Goal: Obtain resource: Download file/media

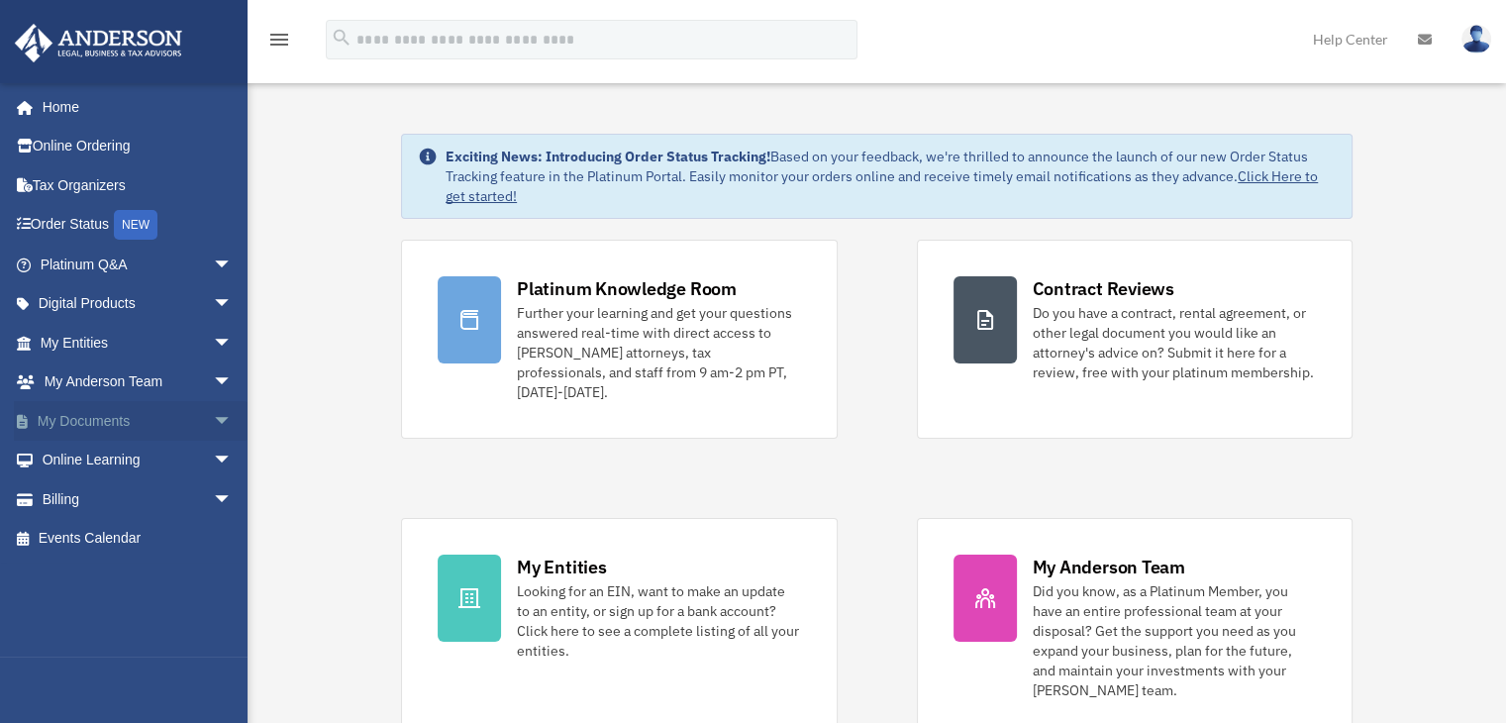
click at [138, 415] on link "My Documents arrow_drop_down" at bounding box center [138, 421] width 249 height 40
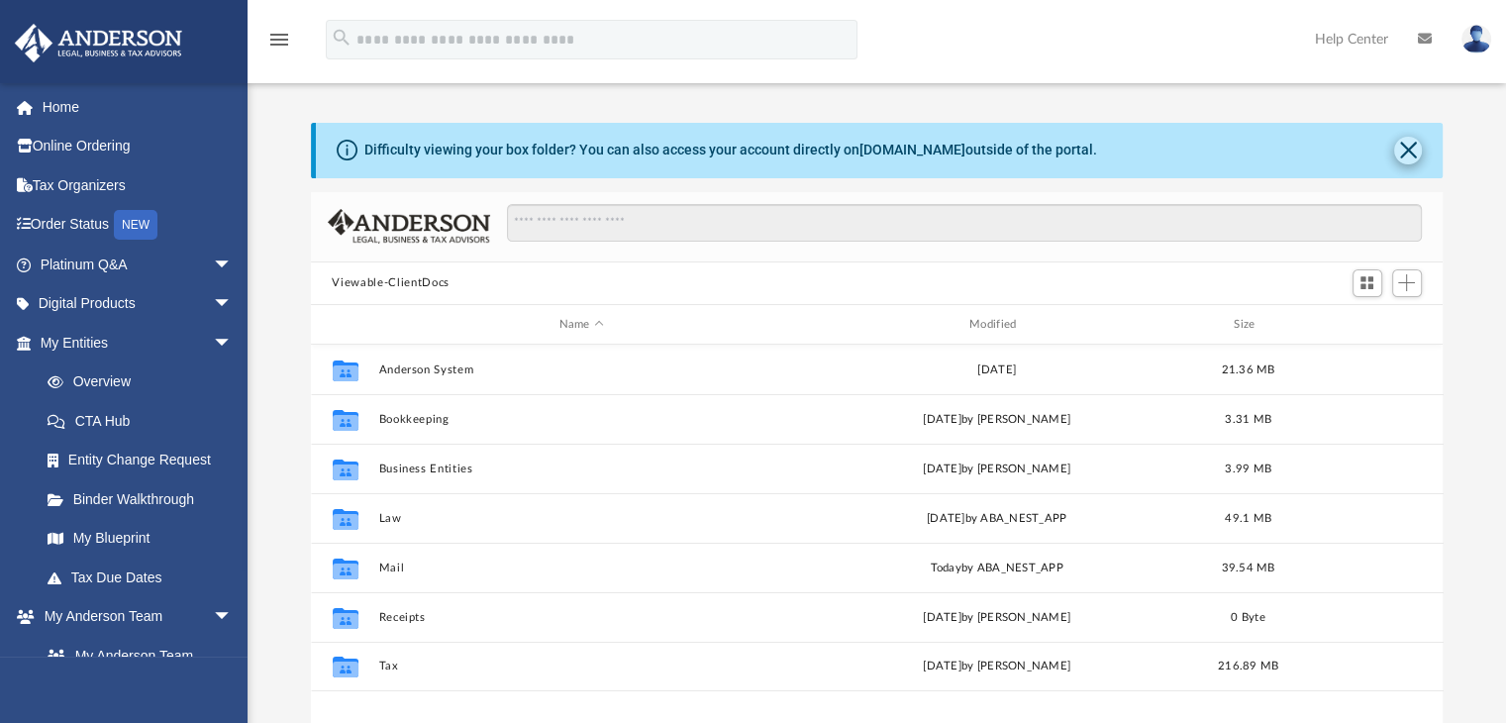
scroll to position [435, 1117]
click at [1405, 152] on button "Close" at bounding box center [1408, 151] width 28 height 28
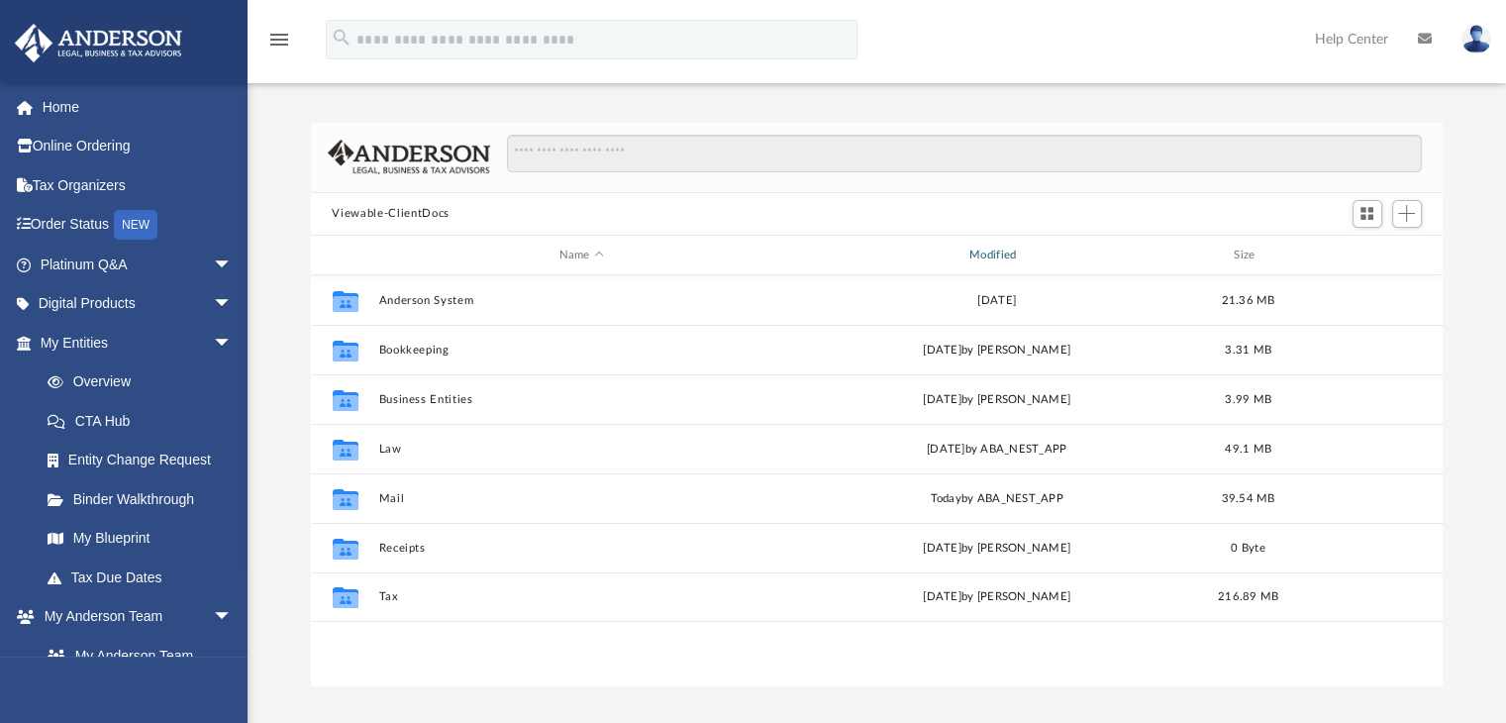
click at [1004, 252] on div "Modified" at bounding box center [996, 256] width 407 height 18
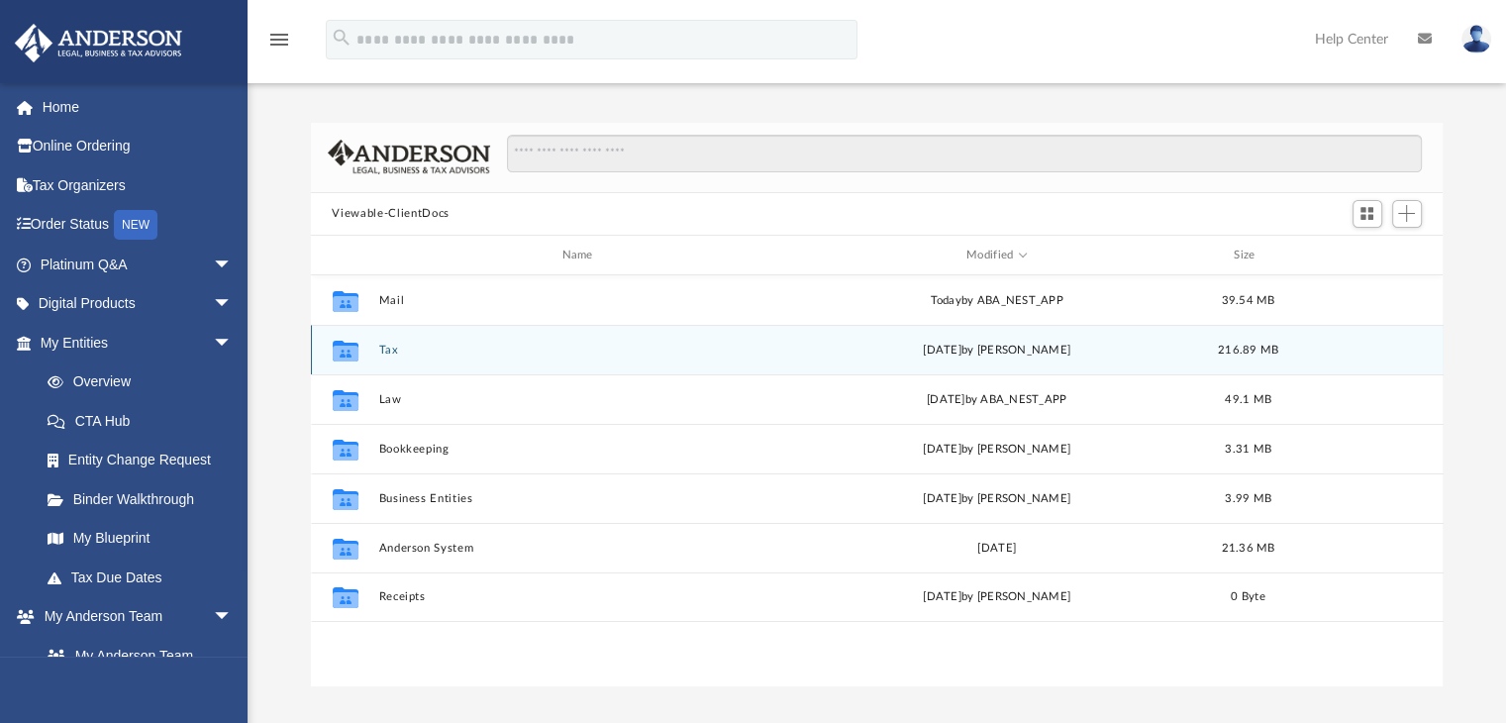
click at [981, 336] on div "Collaborated Folder Tax [DATE] by [PERSON_NAME] 216.89 MB" at bounding box center [877, 350] width 1133 height 50
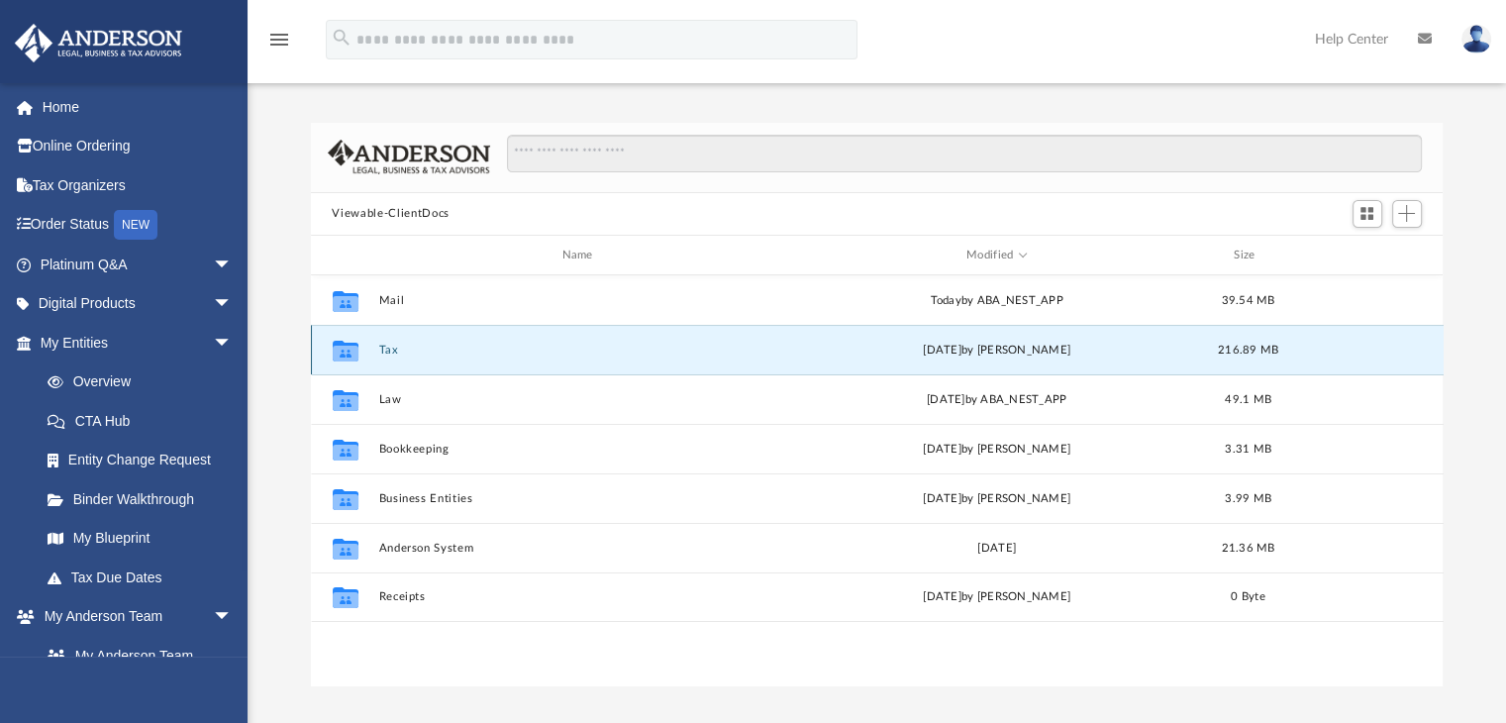
click at [981, 336] on div "Collaborated Folder Tax [DATE] by [PERSON_NAME] 216.89 MB" at bounding box center [877, 350] width 1133 height 50
click at [399, 342] on div "Collaborated Folder Tax [DATE] by [PERSON_NAME] 216.89 MB" at bounding box center [877, 350] width 1133 height 50
click at [398, 345] on button "Tax" at bounding box center [581, 350] width 406 height 13
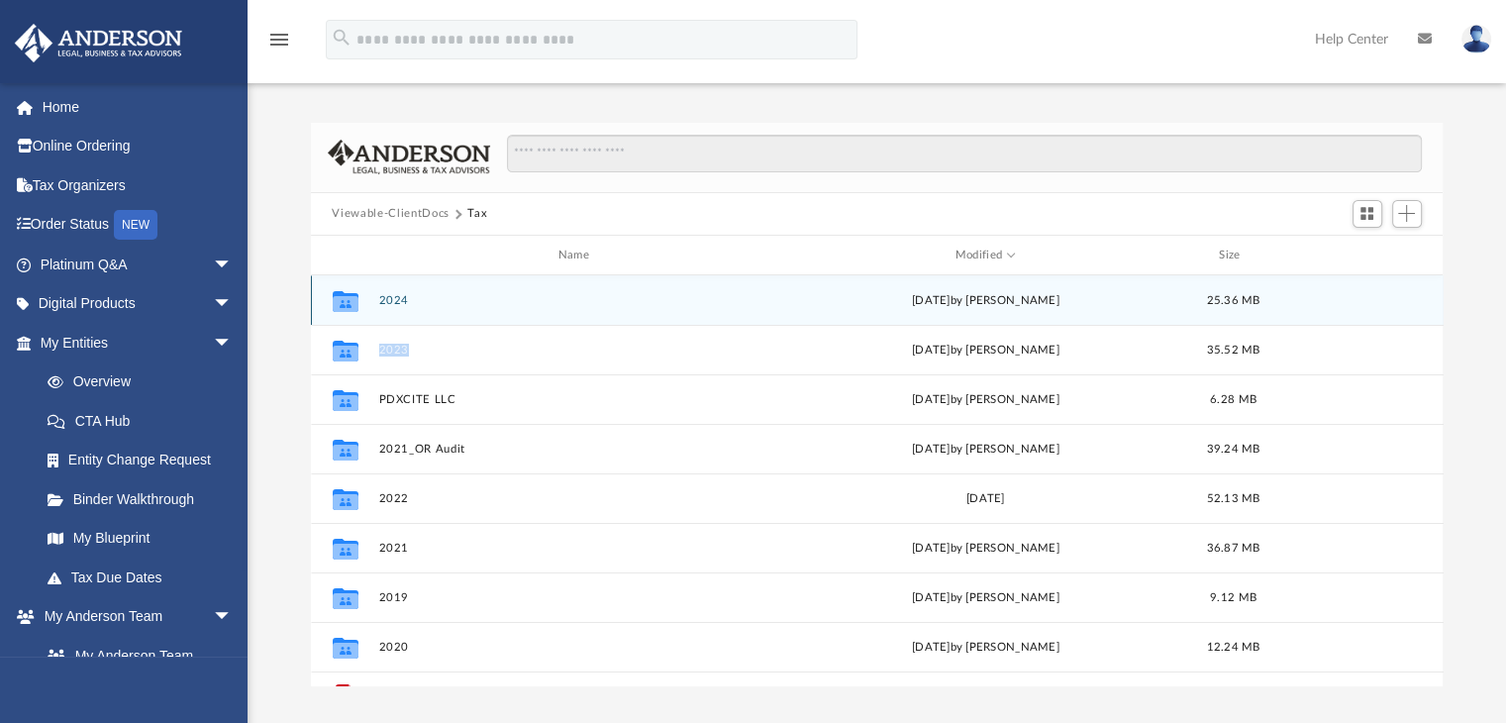
click at [403, 299] on button "2024" at bounding box center [577, 300] width 399 height 13
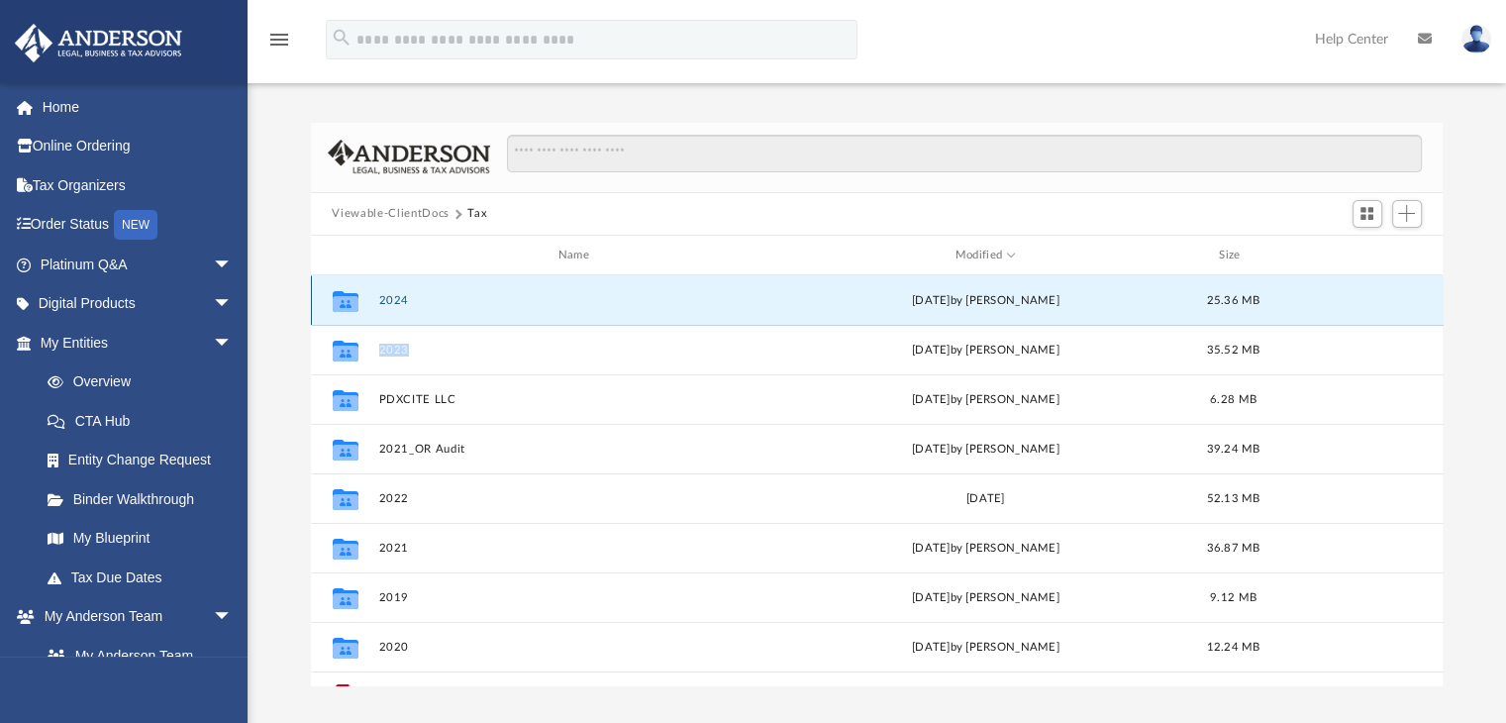
click at [403, 299] on button "2024" at bounding box center [577, 300] width 399 height 13
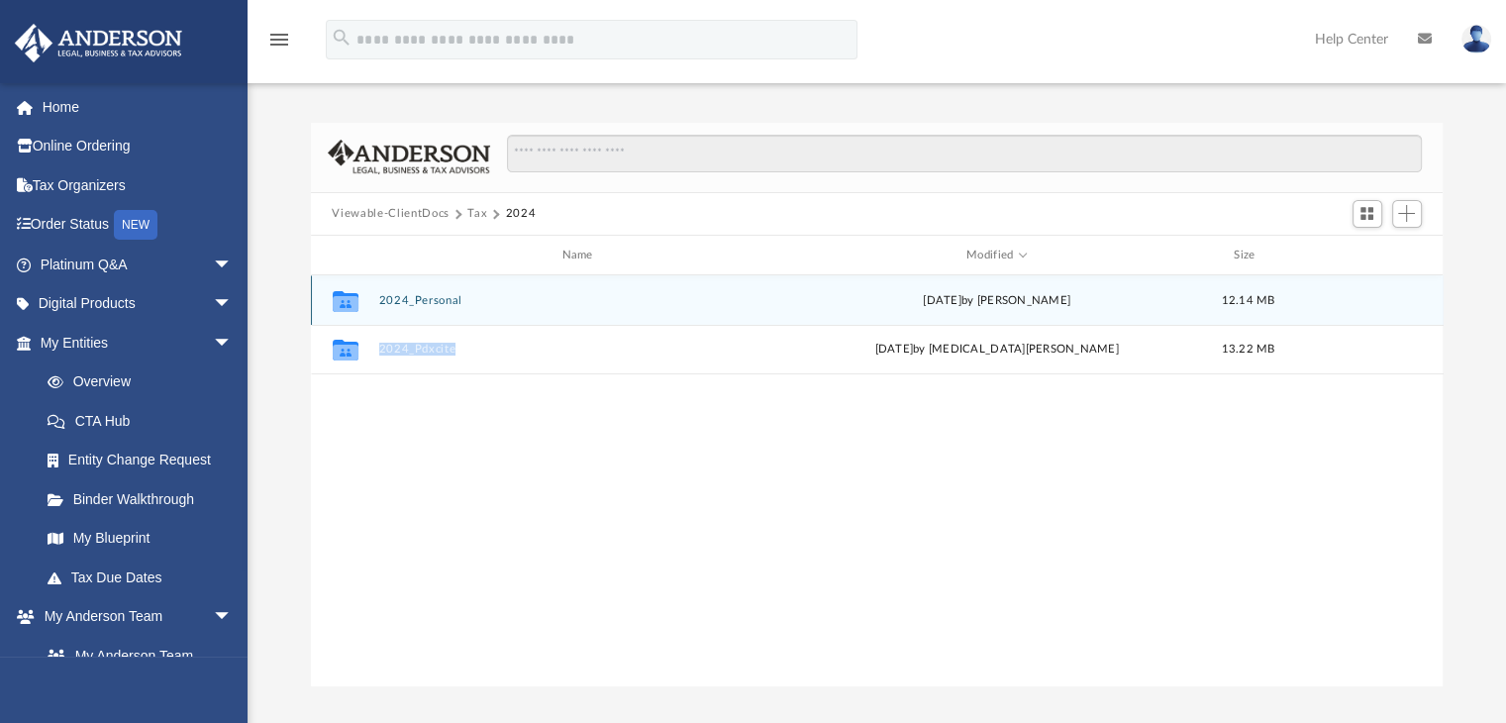
click at [403, 299] on button "2024_Personal" at bounding box center [581, 300] width 406 height 13
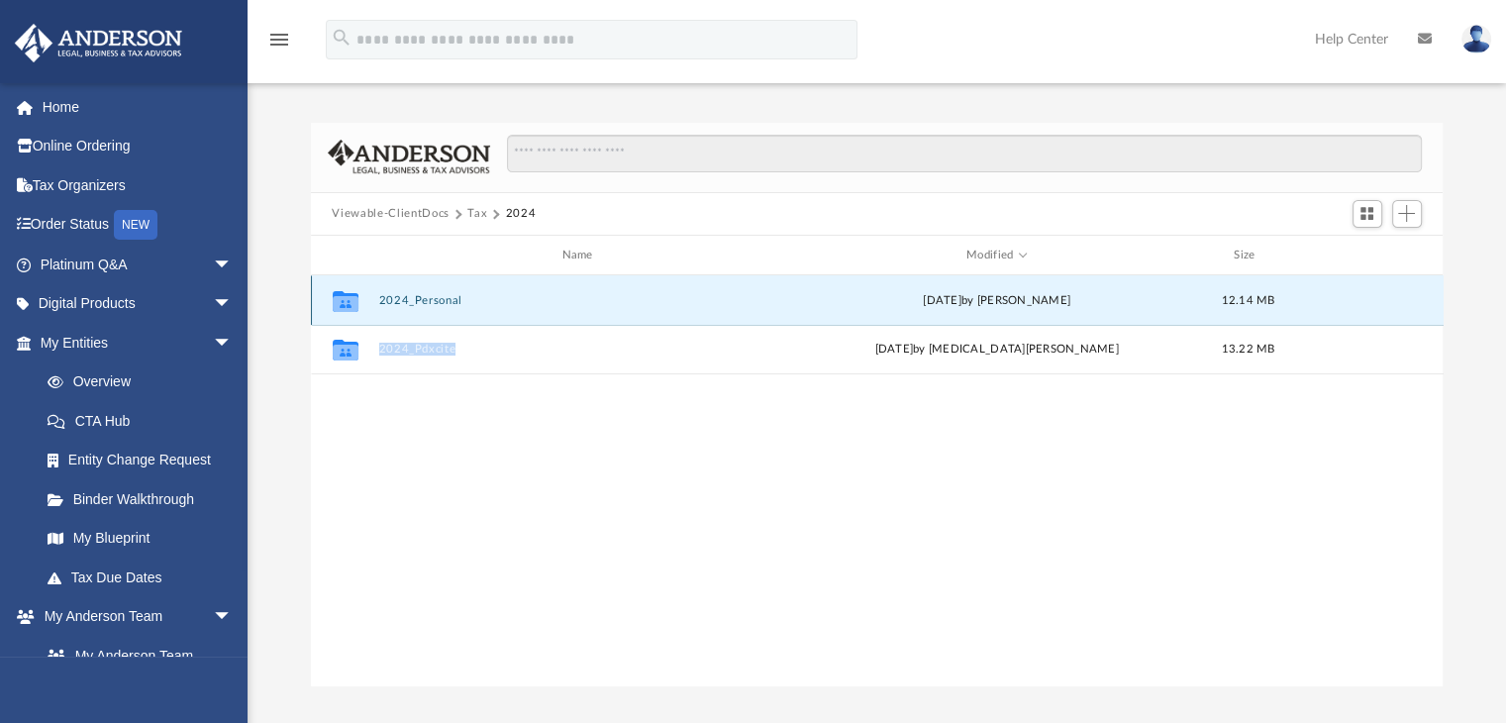
click at [403, 299] on button "2024_Personal" at bounding box center [581, 300] width 406 height 13
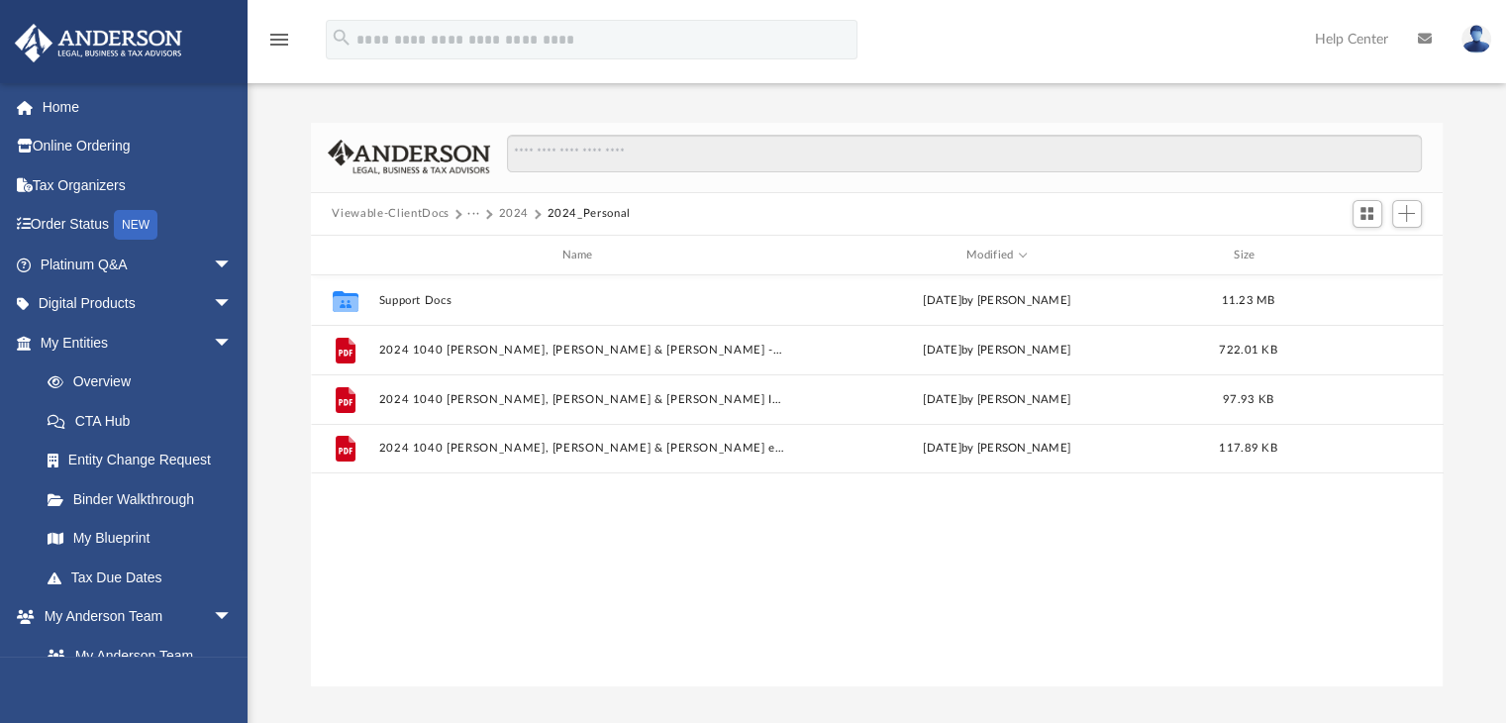
click at [503, 657] on div "Collaborated Folder Support Docs Thu May 15 2025 by Fredolin III 11.23 MB File …" at bounding box center [877, 480] width 1133 height 410
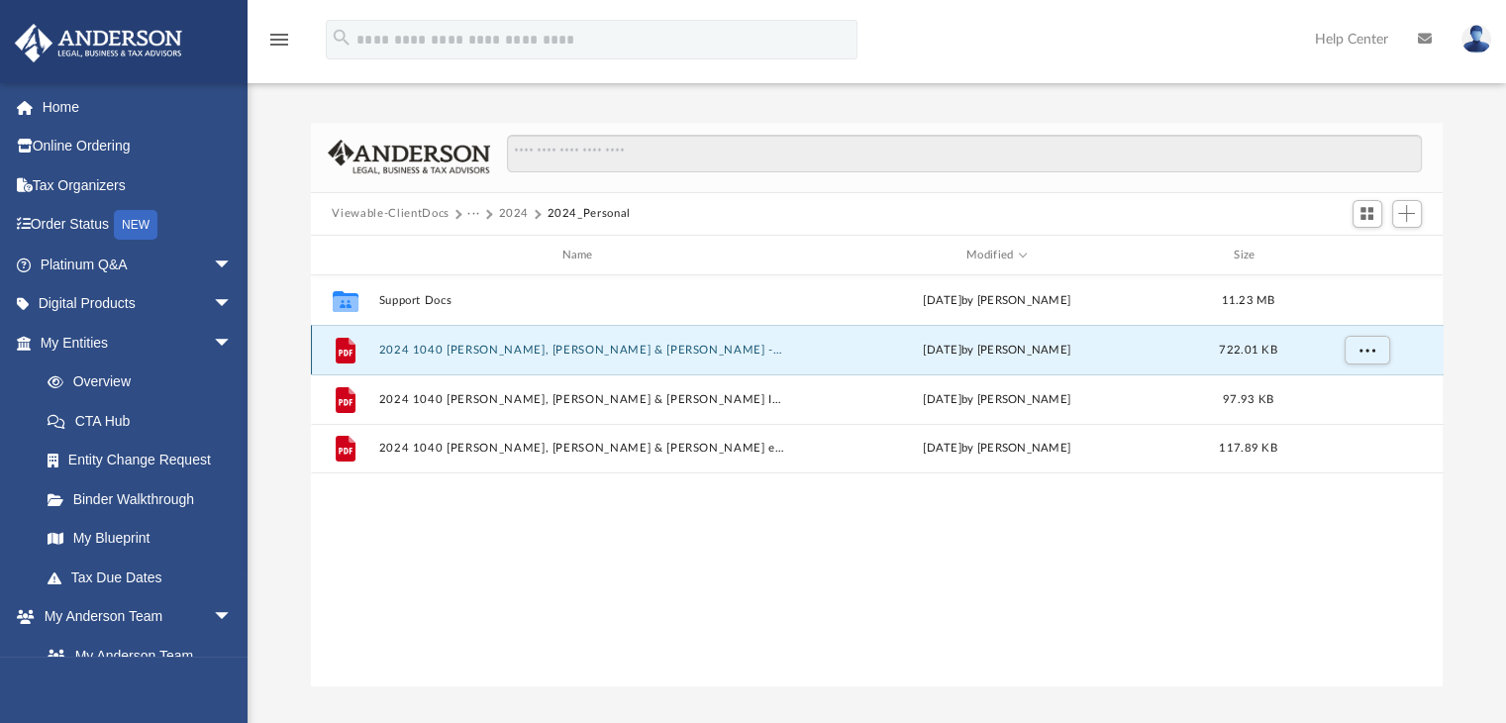
click at [653, 347] on button "2024 1040 Cardino III, Fredolin & Cardino, Catherine - Review Copy.pdf" at bounding box center [581, 350] width 406 height 13
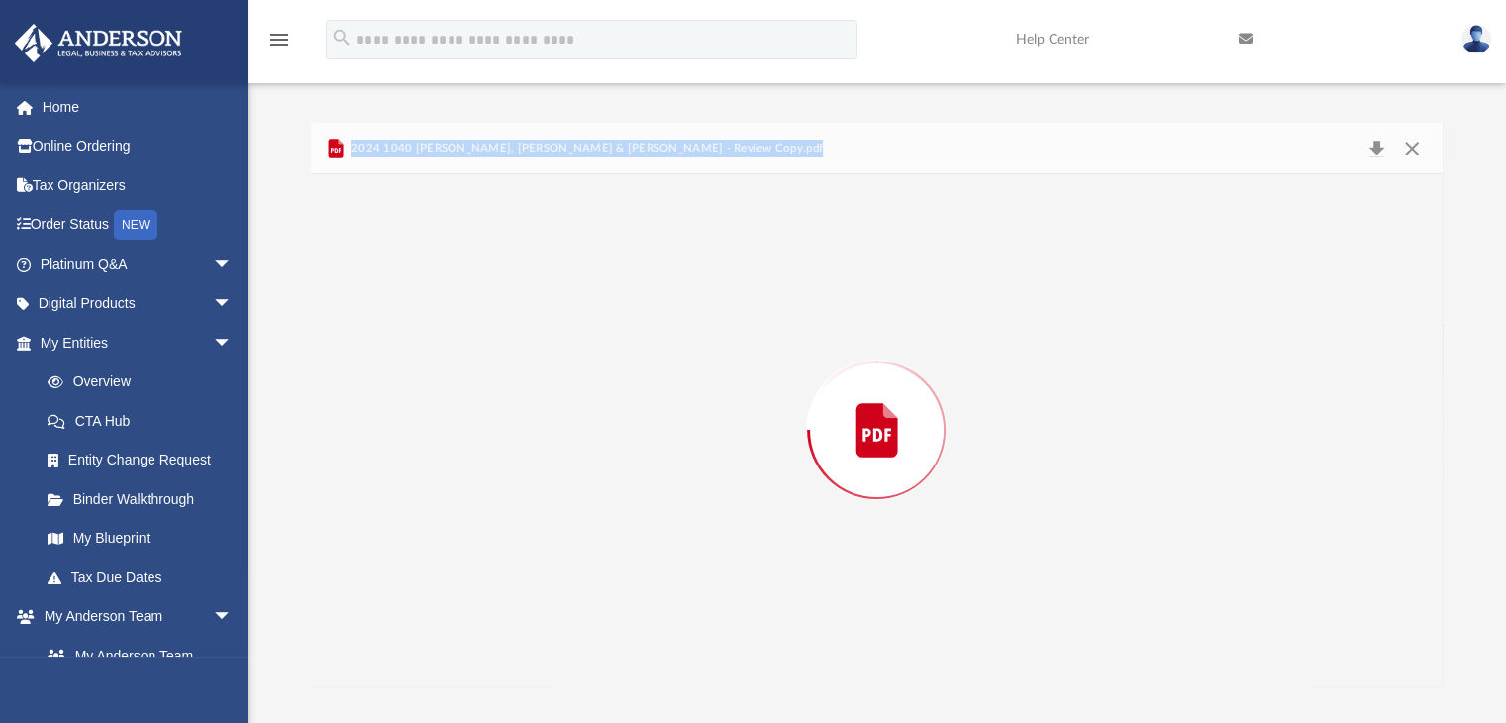
click at [653, 347] on div "Preview" at bounding box center [877, 429] width 1133 height 511
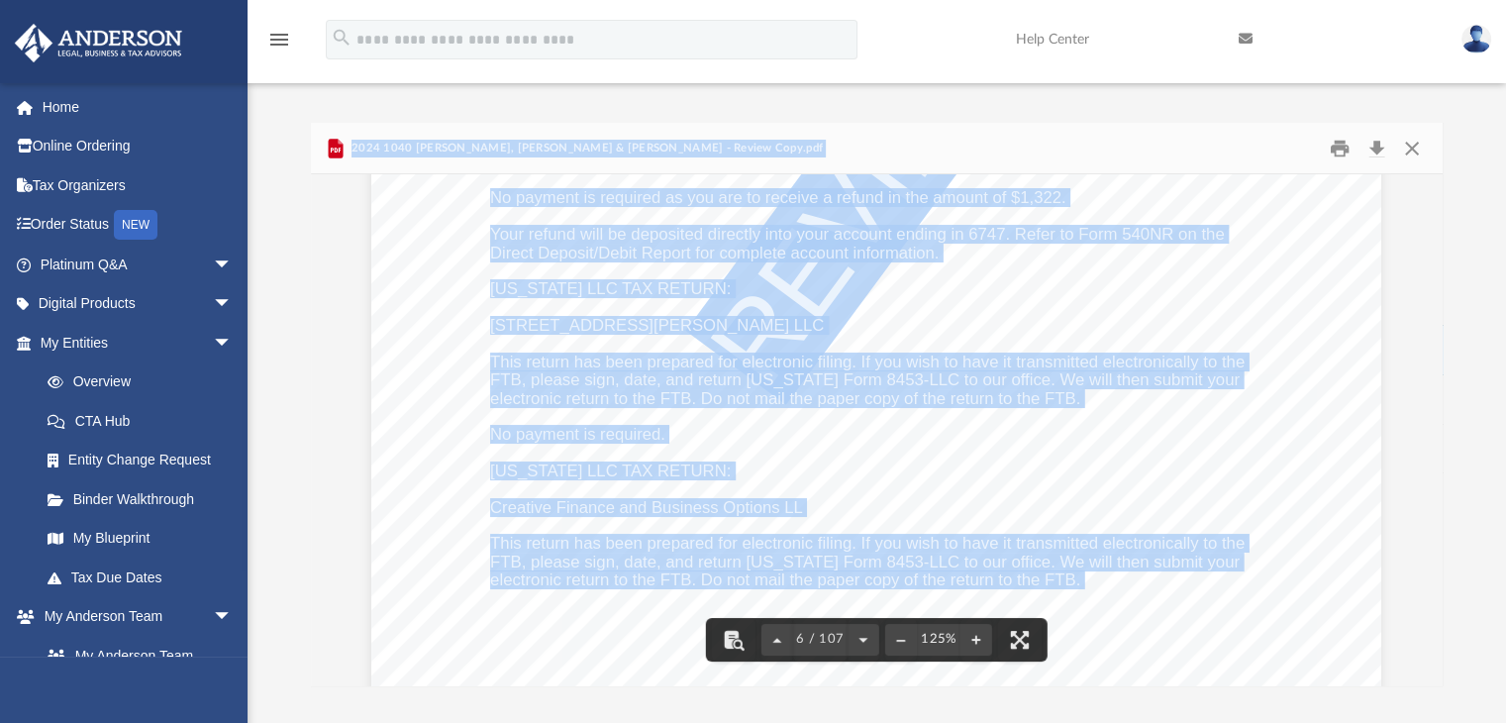
scroll to position [7136, 0]
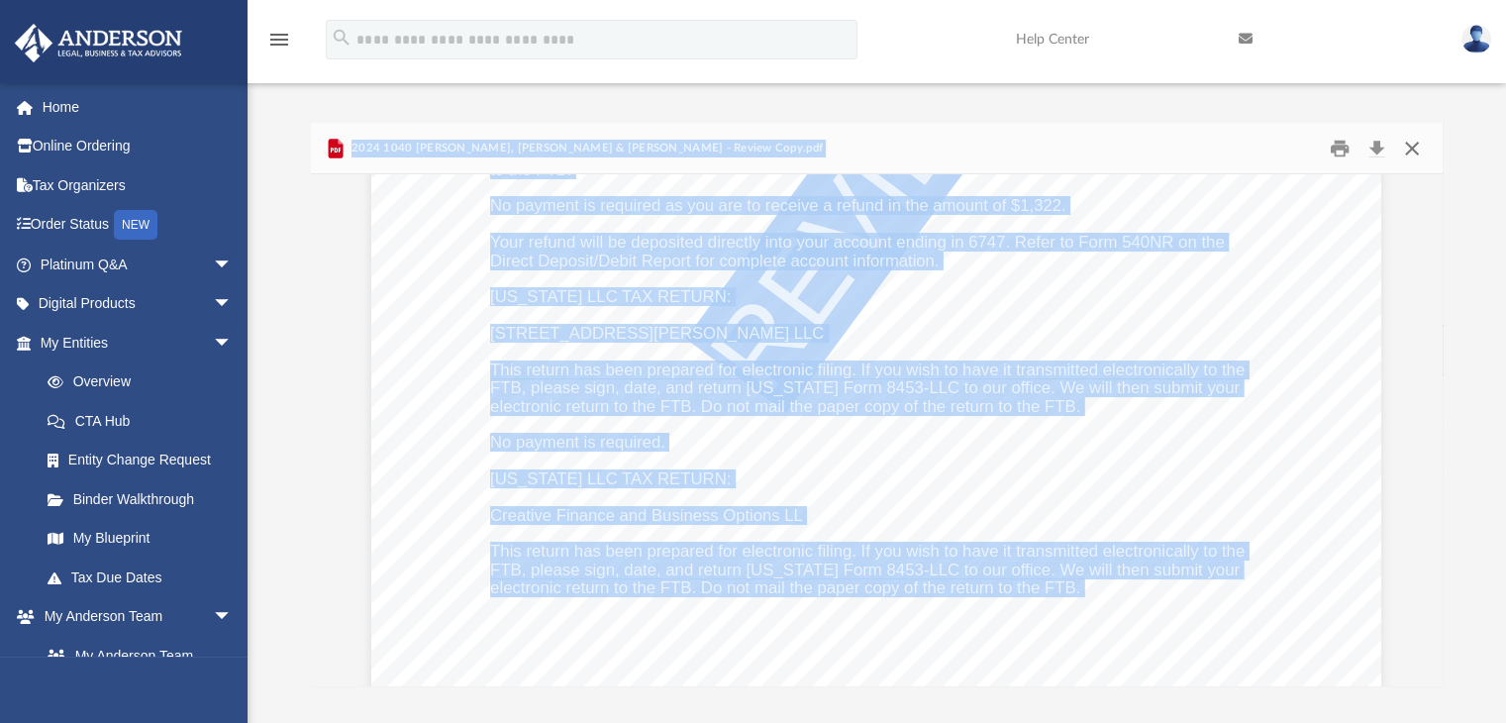
click at [1413, 147] on button "Close" at bounding box center [1412, 148] width 36 height 31
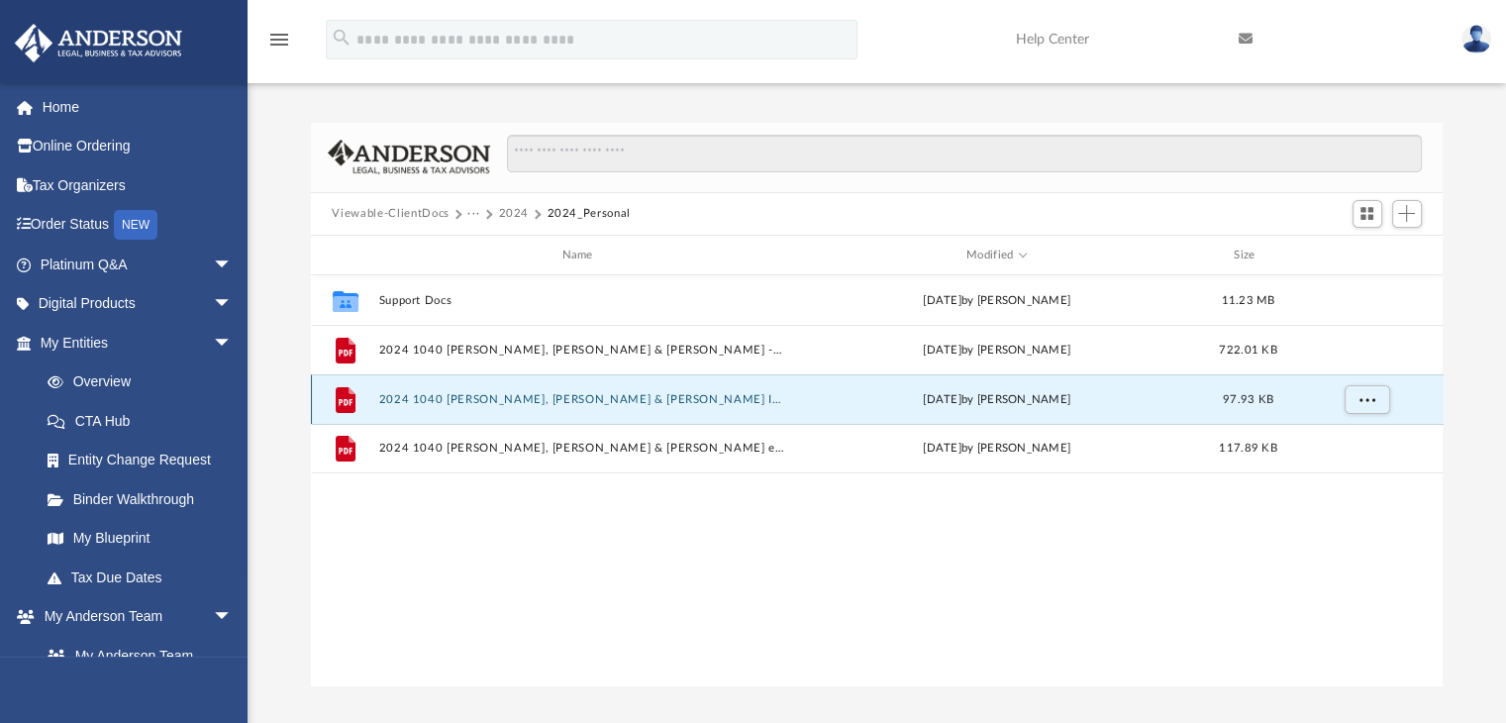
click at [752, 393] on button "2024 1040 Cardino III, Fredolin & Cardino, Catherine - Filing Instructions.pdf" at bounding box center [581, 399] width 406 height 13
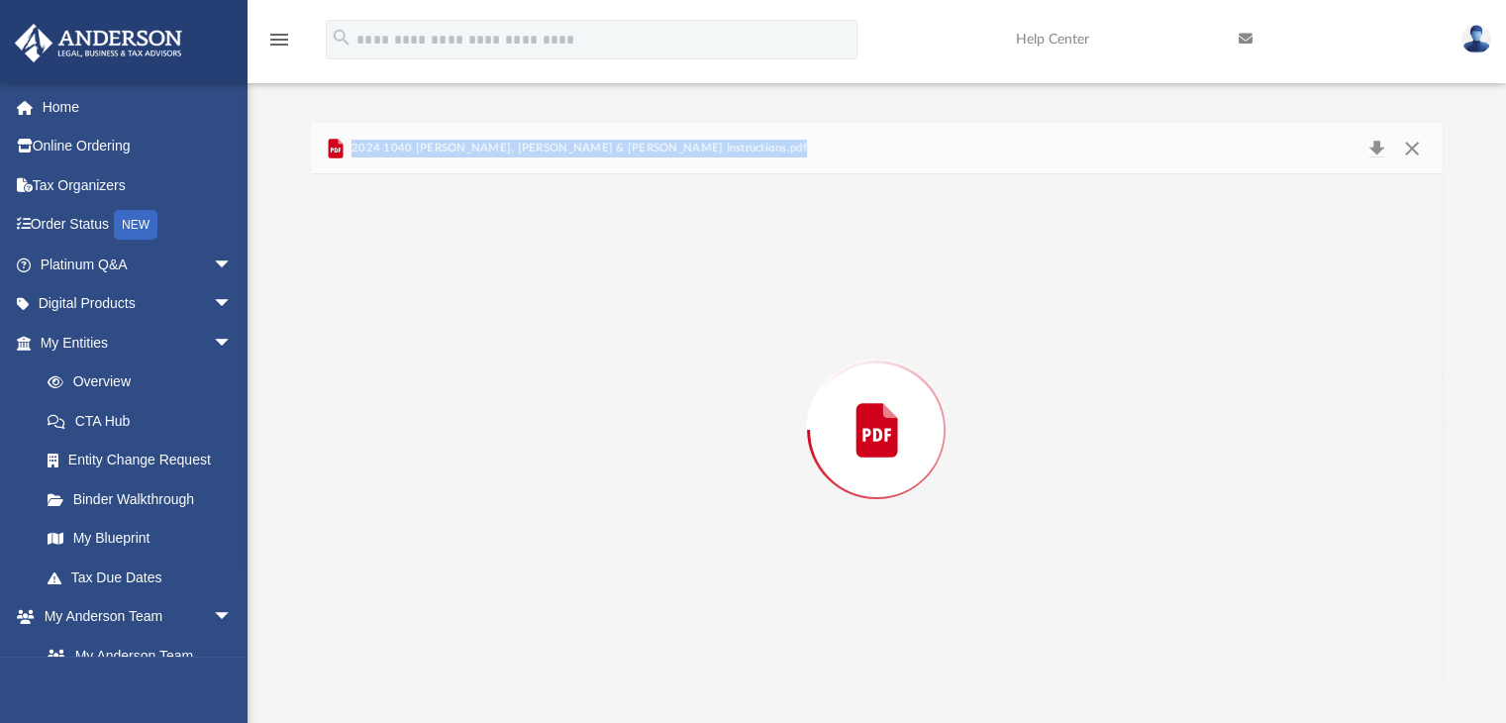
scroll to position [5348, 0]
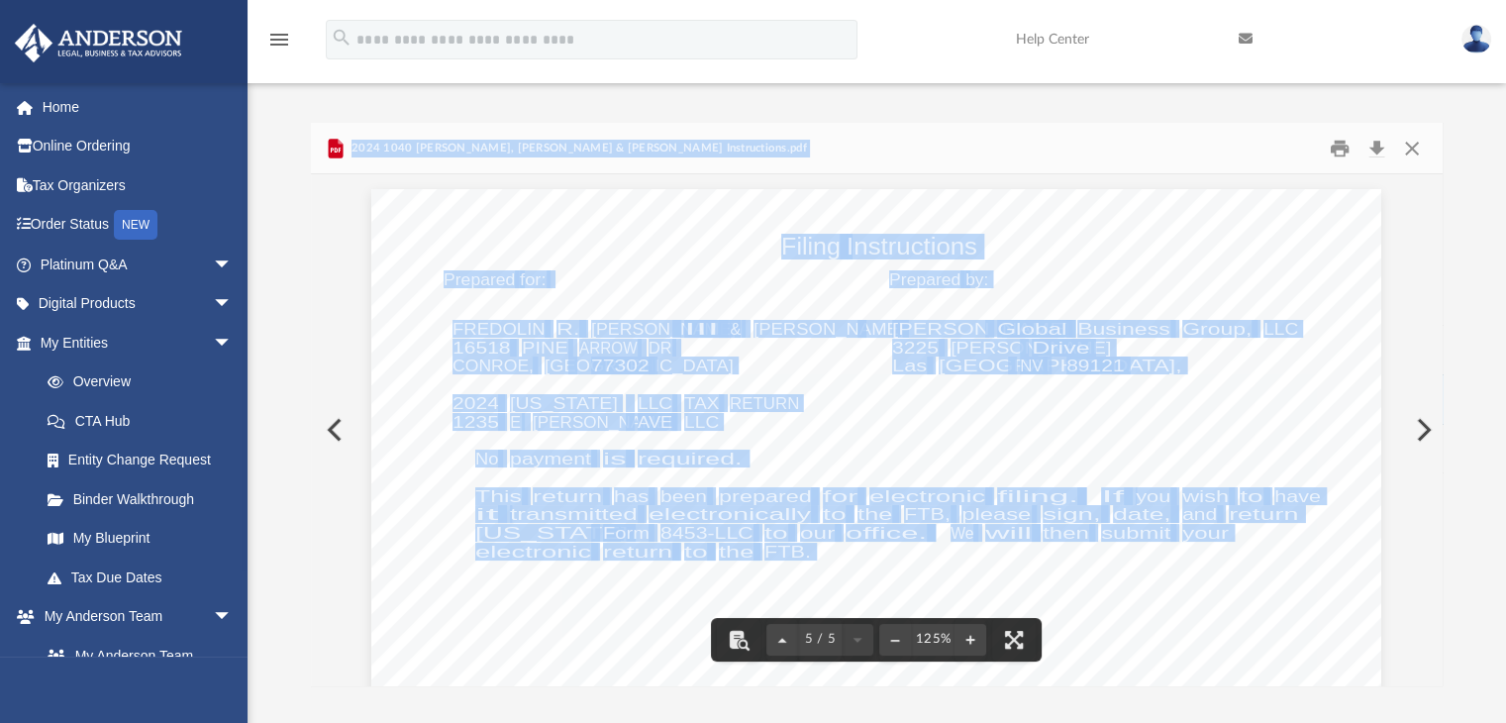
click at [778, 522] on span "electronically" at bounding box center [730, 514] width 162 height 16
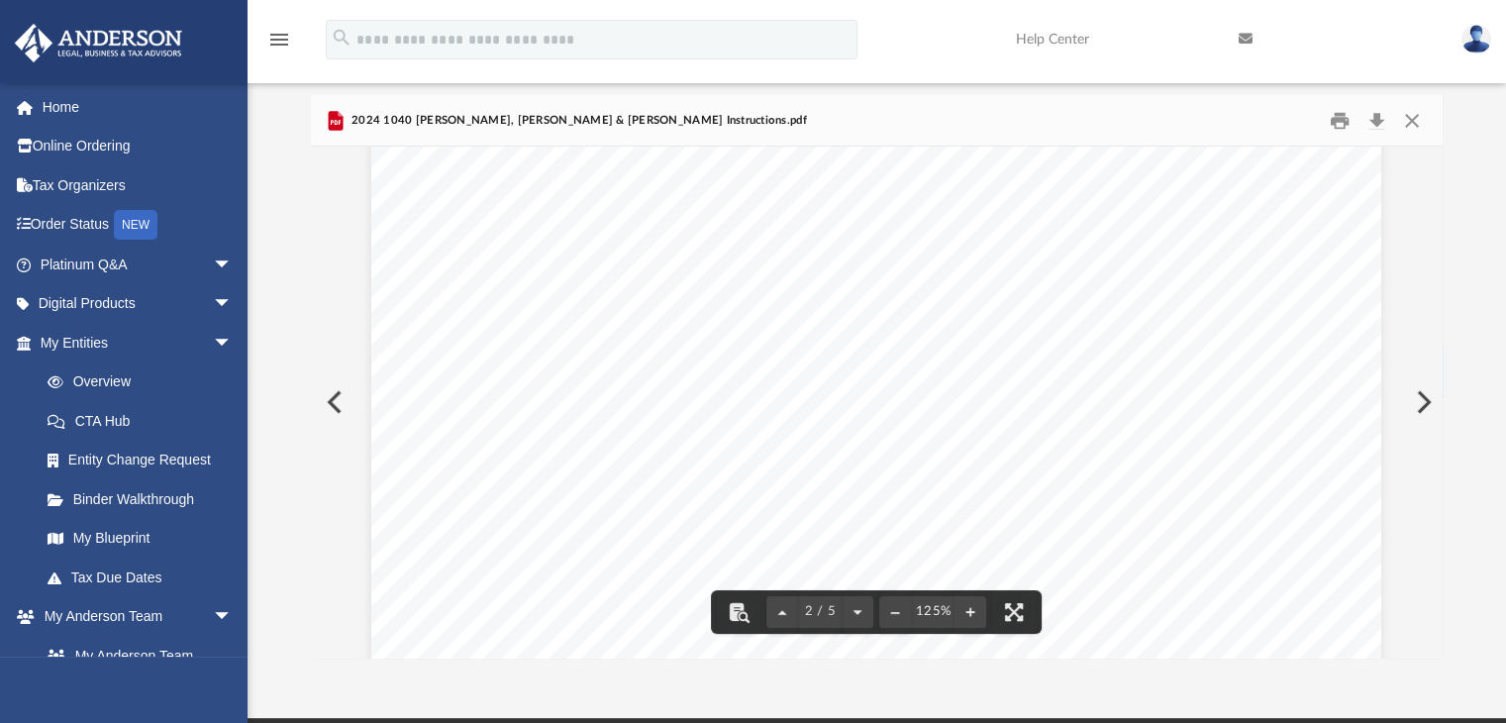
scroll to position [1572, 0]
click at [1378, 116] on button "Download" at bounding box center [1378, 120] width 36 height 31
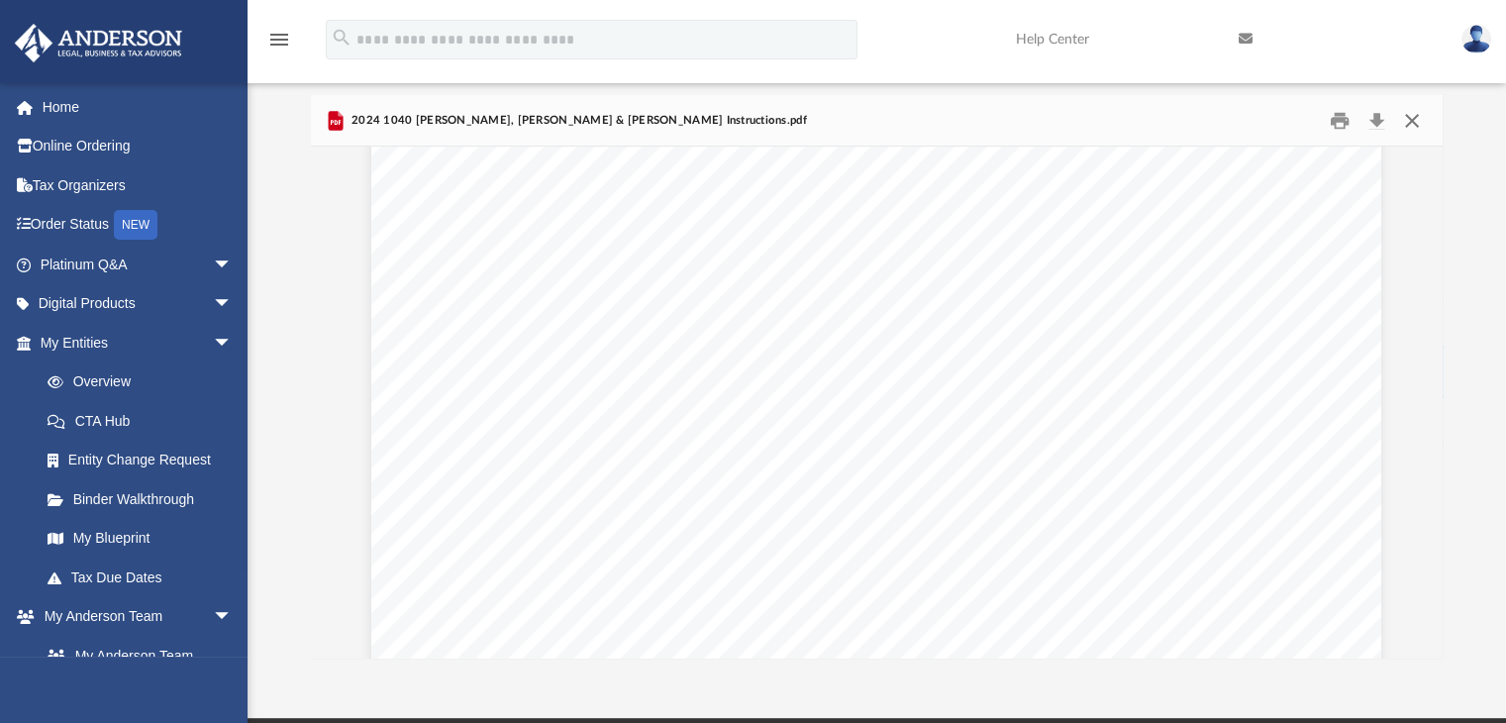
click at [1406, 118] on button "Close" at bounding box center [1412, 120] width 36 height 31
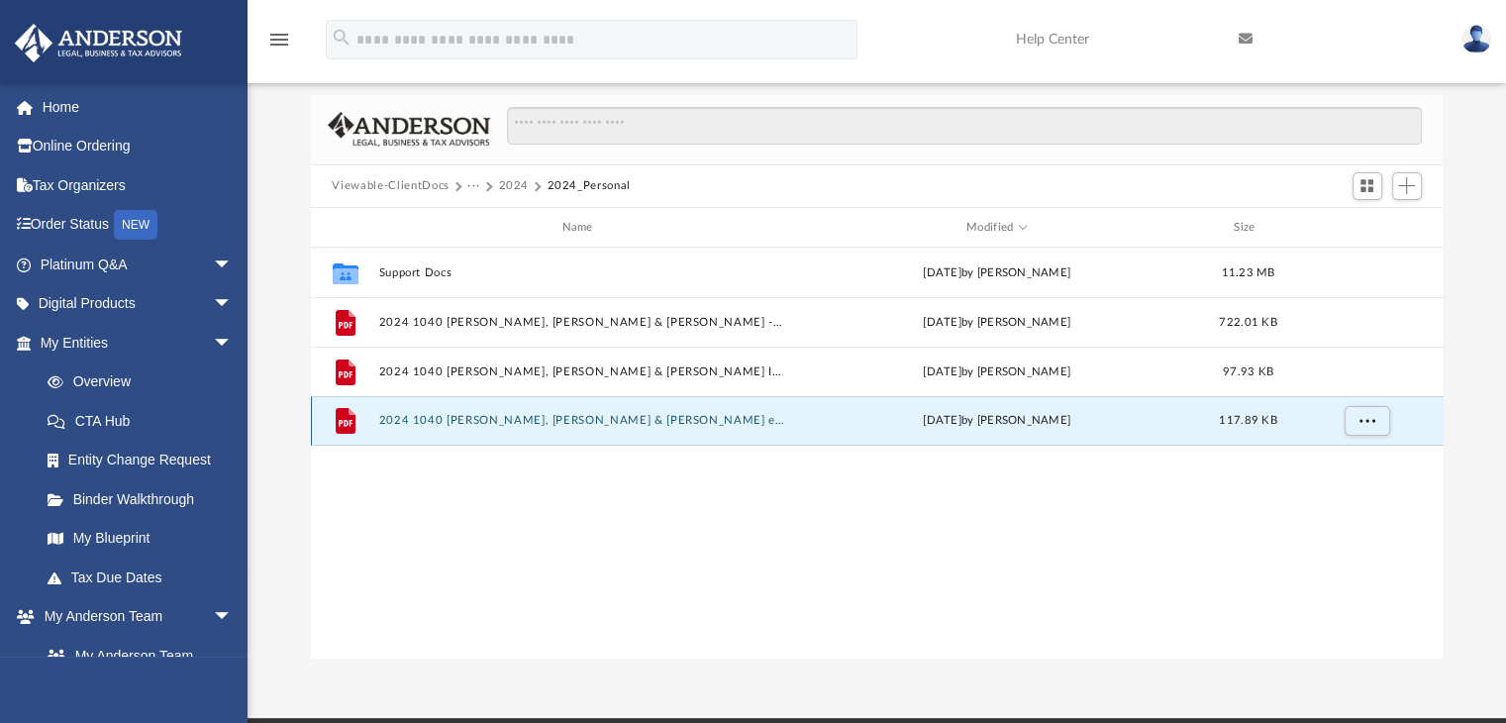
click at [600, 415] on button "2024 1040 Cardino III, Fredolin & Cardino, Catherine - e-file authorization - p…" at bounding box center [581, 421] width 406 height 13
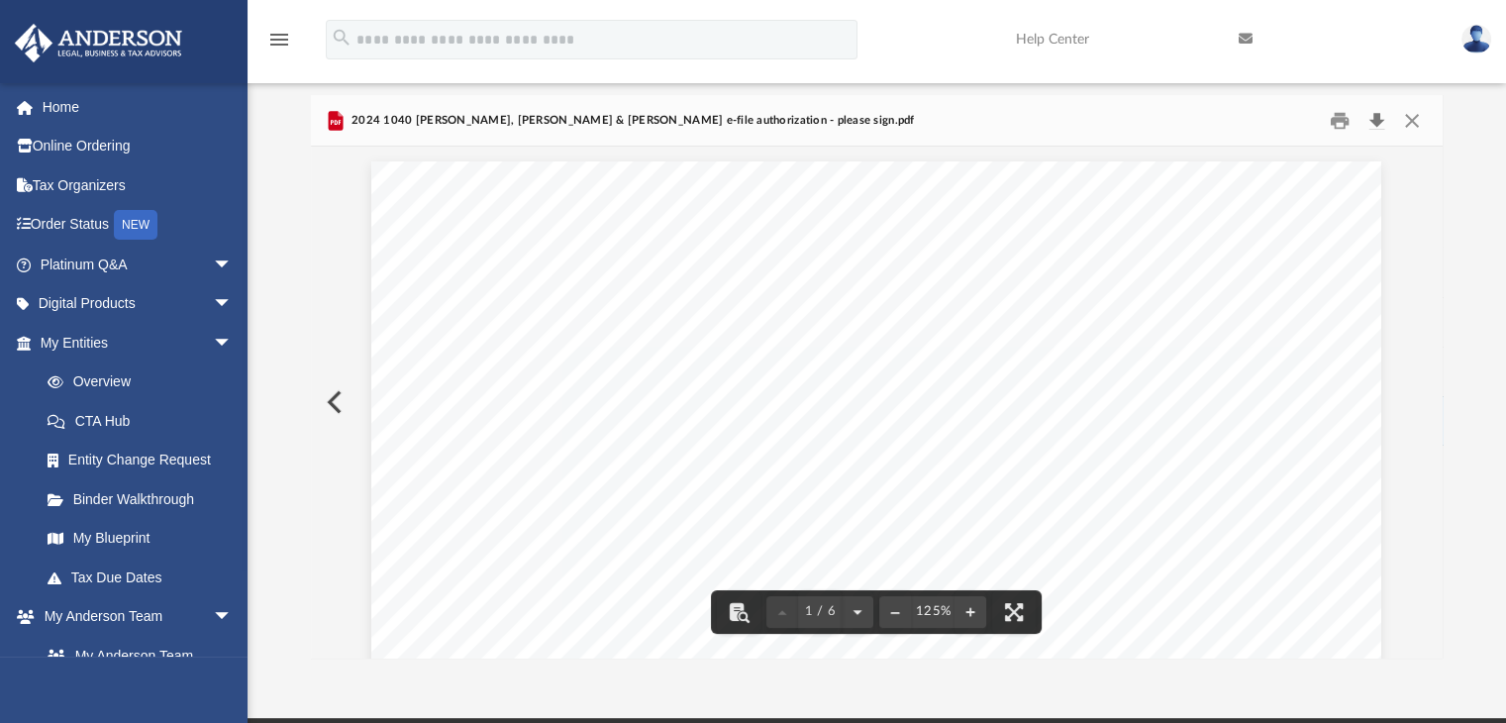
click at [1375, 121] on button "Download" at bounding box center [1378, 120] width 36 height 31
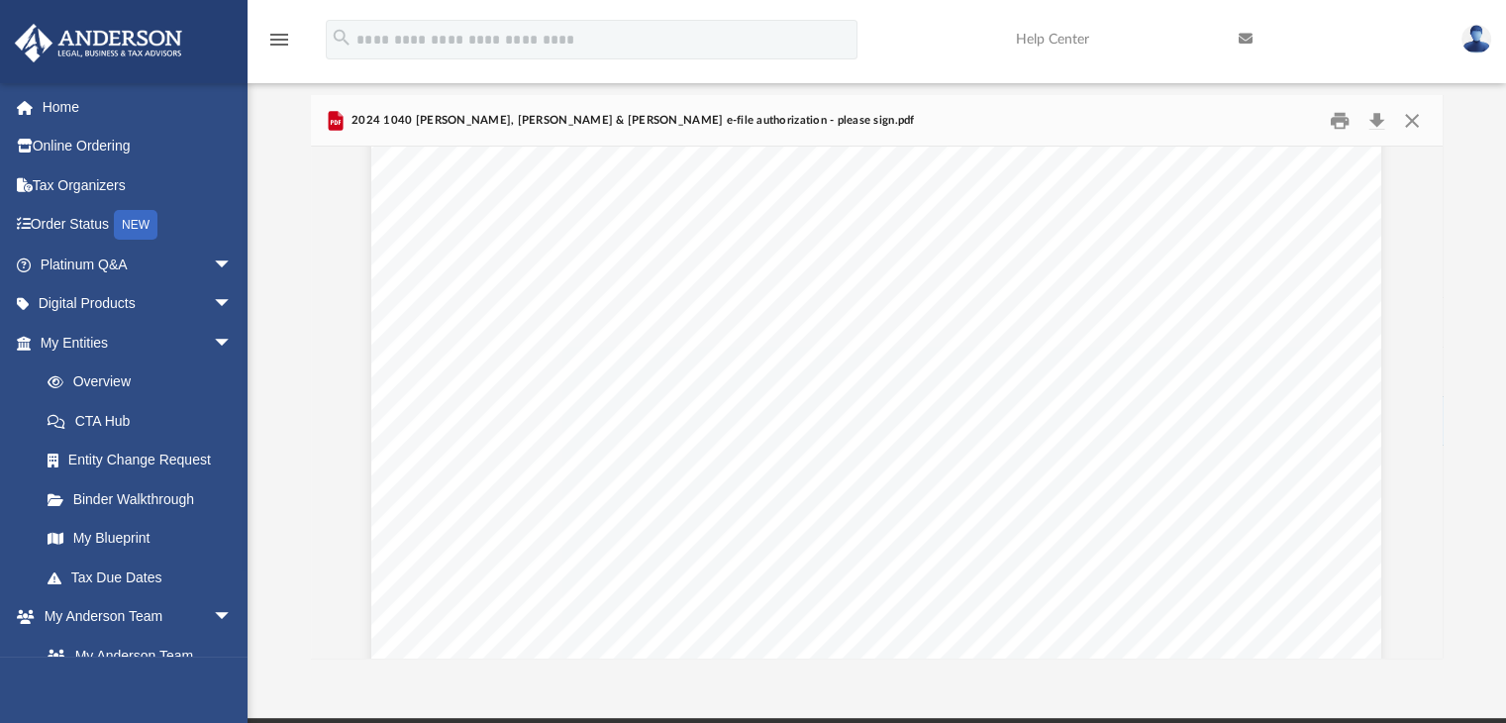
scroll to position [1319, 0]
click at [1484, 38] on img at bounding box center [1477, 39] width 30 height 29
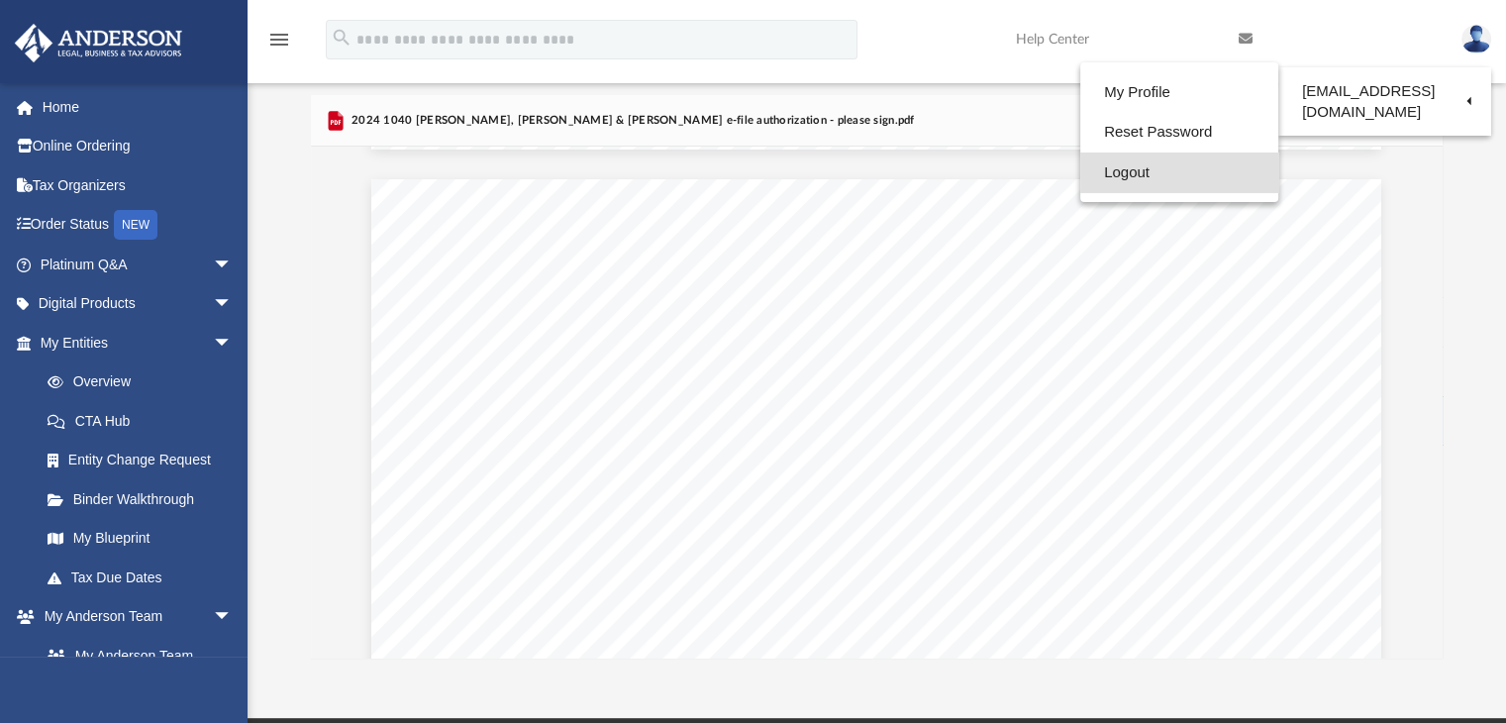
click at [1198, 163] on link "Logout" at bounding box center [1180, 173] width 198 height 41
